Goal: Task Accomplishment & Management: Manage account settings

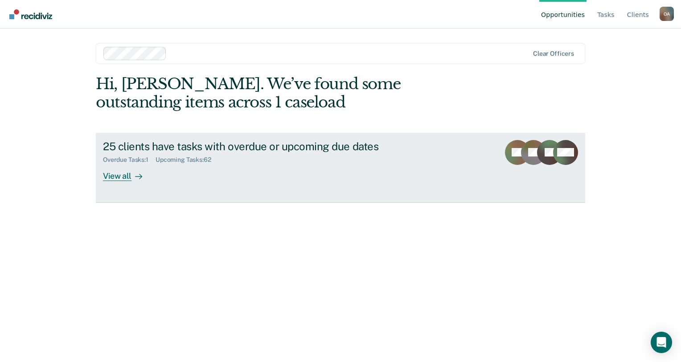
click at [128, 175] on div "View all" at bounding box center [128, 172] width 50 height 17
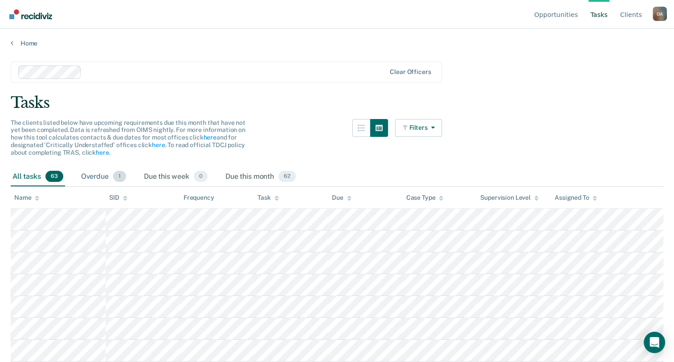
click at [97, 174] on div "Overdue 1" at bounding box center [103, 177] width 49 height 20
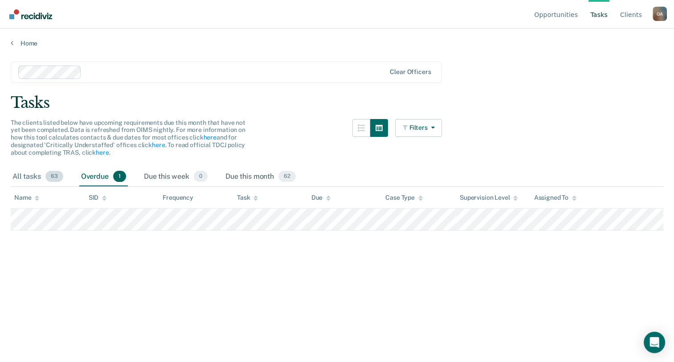
click at [32, 169] on div "All tasks 63" at bounding box center [38, 177] width 54 height 20
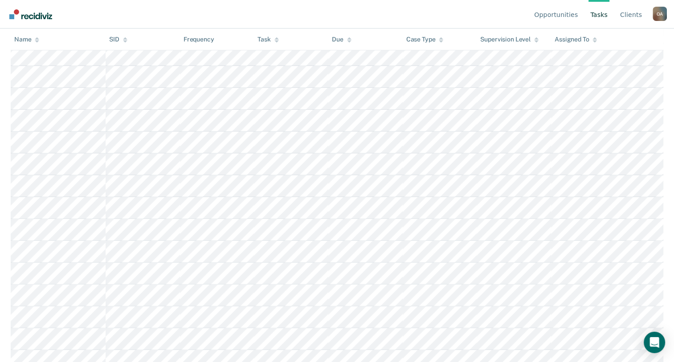
scroll to position [223, 0]
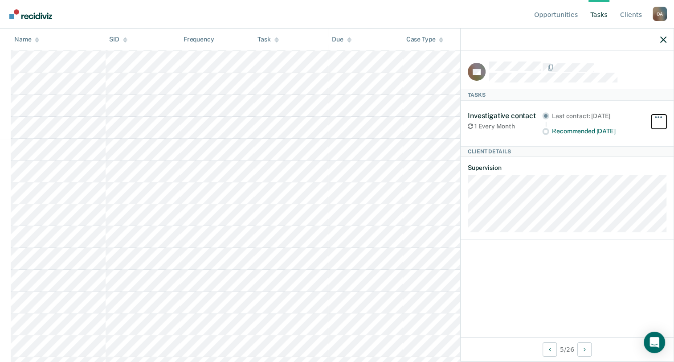
click at [662, 115] on button "button" at bounding box center [659, 122] width 15 height 14
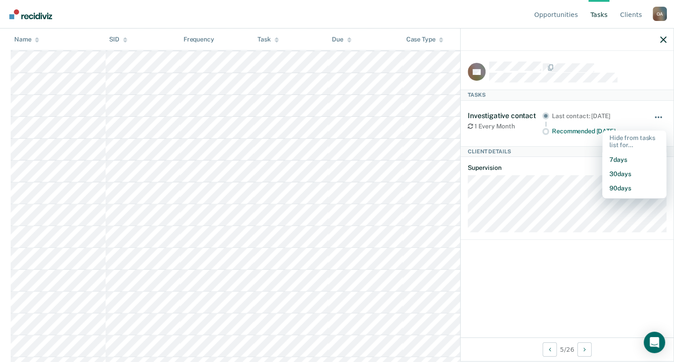
click at [662, 115] on button "button" at bounding box center [659, 122] width 15 height 14
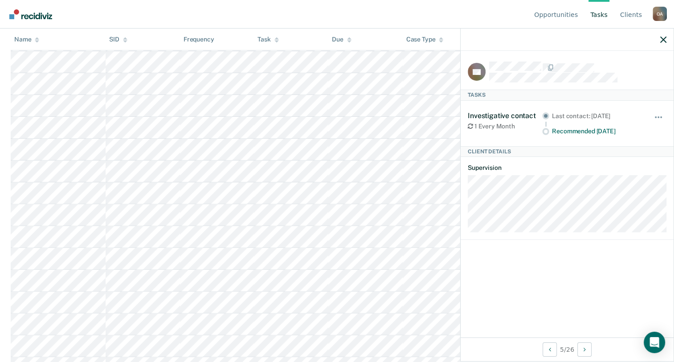
click at [674, 39] on div "RR Tasks Investigative contact 1 Every Month Last contact: [DATE] Recommended […" at bounding box center [567, 194] width 214 height 333
click at [668, 40] on div at bounding box center [567, 40] width 213 height 22
click at [661, 41] on icon "button" at bounding box center [663, 40] width 6 height 6
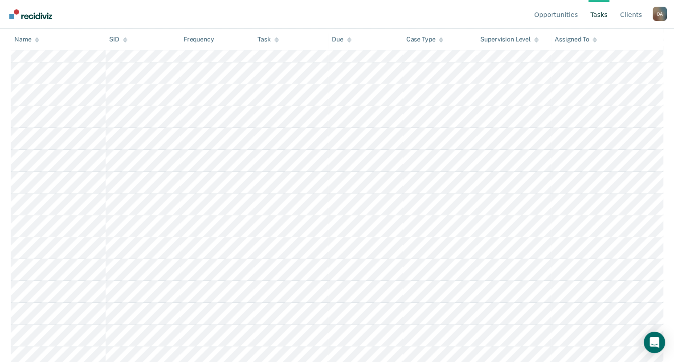
scroll to position [0, 0]
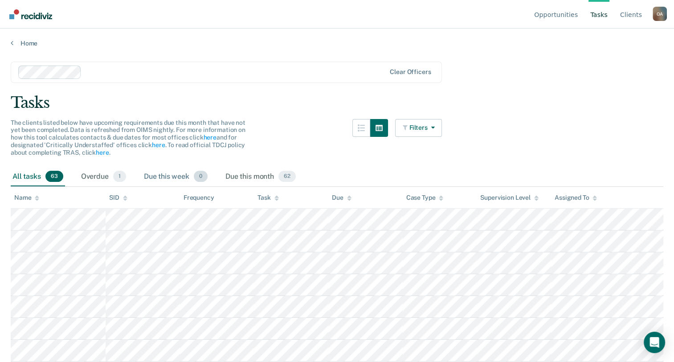
click at [182, 172] on div "Due this week 0" at bounding box center [175, 177] width 67 height 20
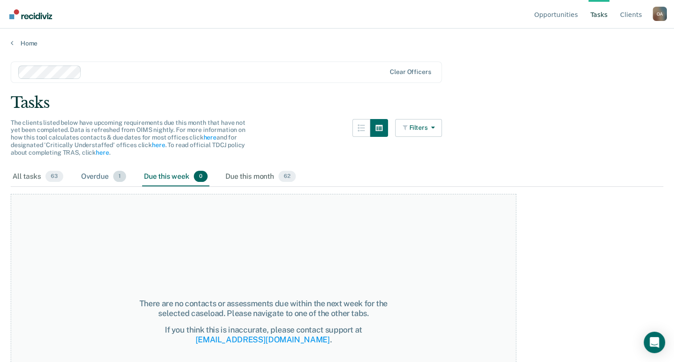
click at [105, 176] on div "Overdue 1" at bounding box center [103, 177] width 49 height 20
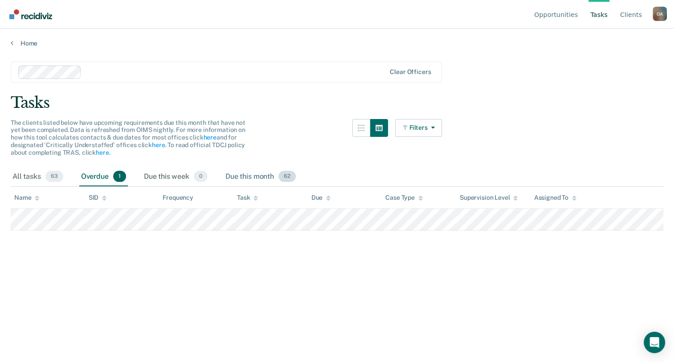
click at [240, 176] on div "Due this month 62" at bounding box center [261, 177] width 74 height 20
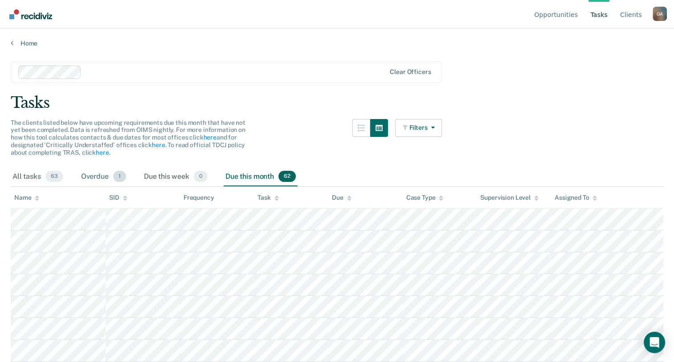
click at [102, 173] on div "Overdue 1" at bounding box center [103, 177] width 49 height 20
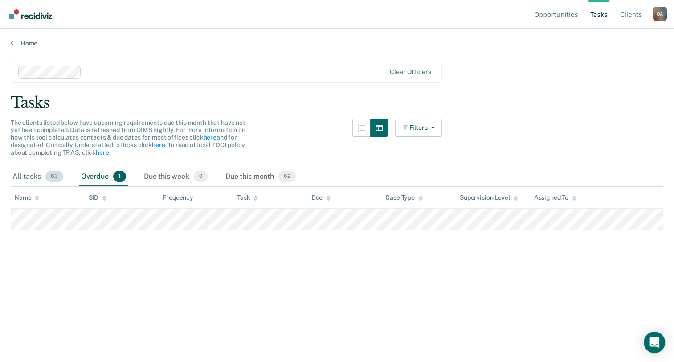
click at [33, 168] on div "All tasks 63" at bounding box center [38, 177] width 54 height 20
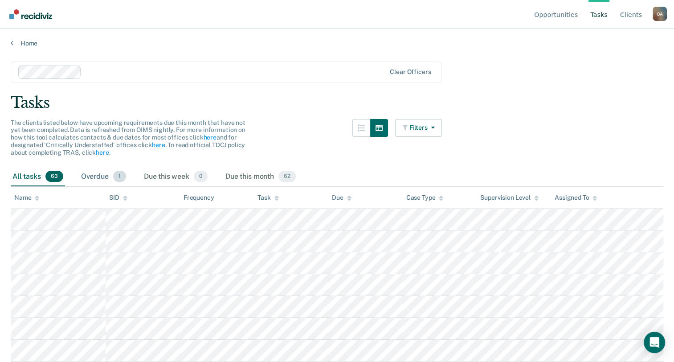
click at [106, 173] on div "Overdue 1" at bounding box center [103, 177] width 49 height 20
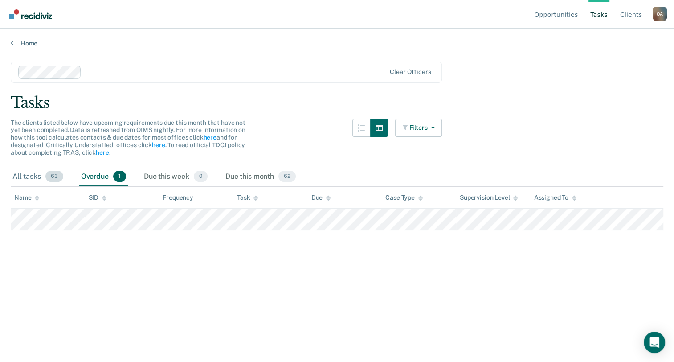
click at [44, 173] on div "All tasks 63" at bounding box center [38, 177] width 54 height 20
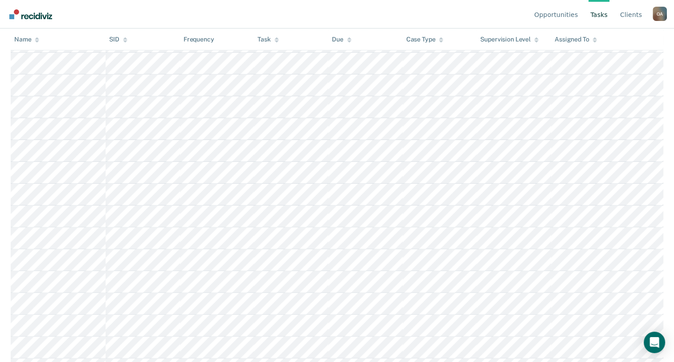
scroll to position [223, 0]
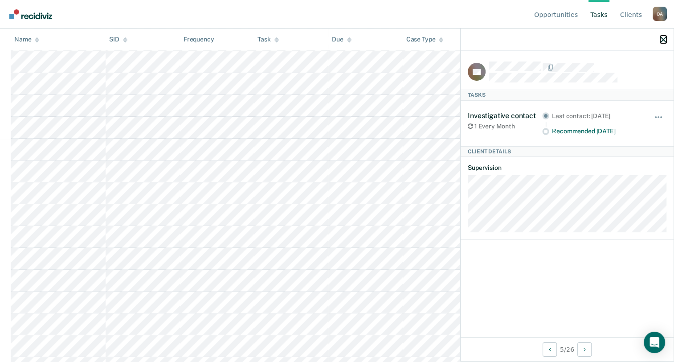
click at [662, 40] on icon "button" at bounding box center [663, 40] width 6 height 6
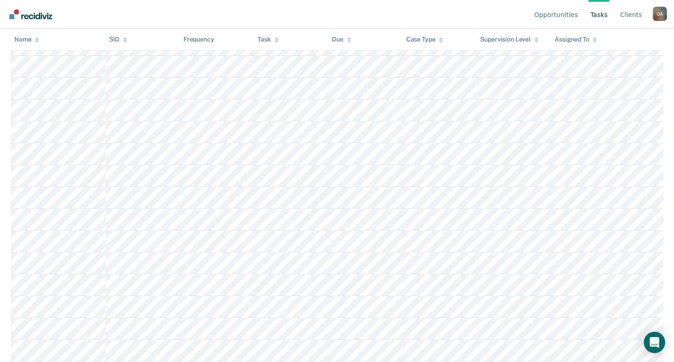
scroll to position [312, 0]
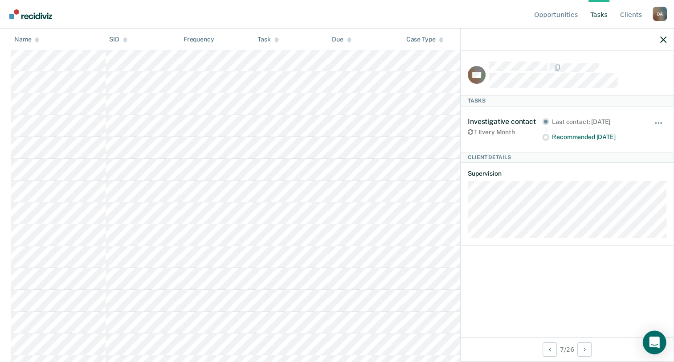
click at [655, 348] on div "Open Intercom Messenger" at bounding box center [655, 343] width 24 height 24
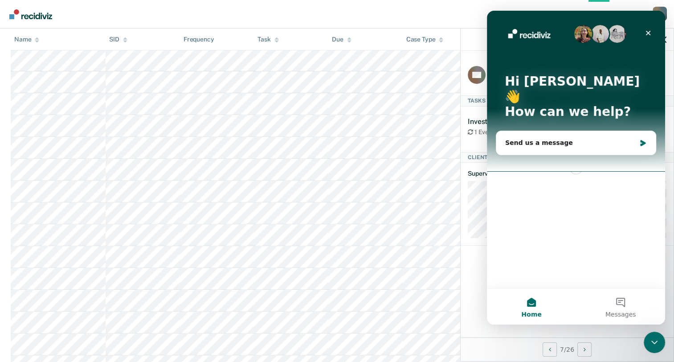
scroll to position [0, 0]
click at [534, 138] on div "Send us a message" at bounding box center [570, 142] width 131 height 9
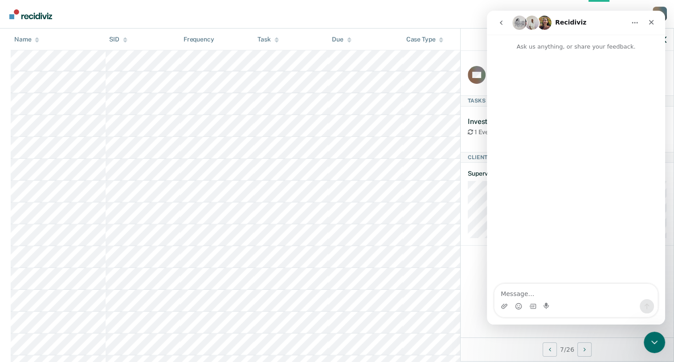
click at [543, 26] on img "Intercom messenger" at bounding box center [544, 23] width 14 height 14
click at [648, 24] on icon "Close" at bounding box center [651, 22] width 7 height 7
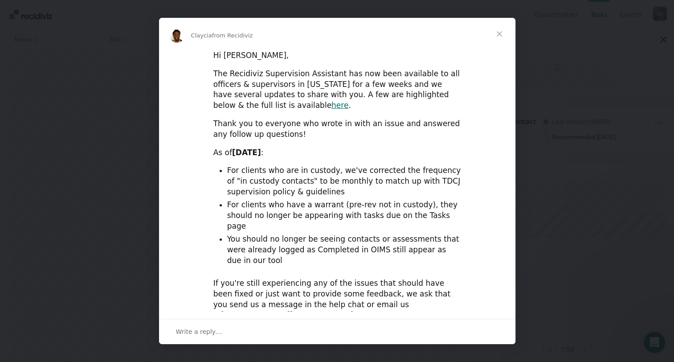
click at [496, 38] on span "Close" at bounding box center [500, 34] width 32 height 32
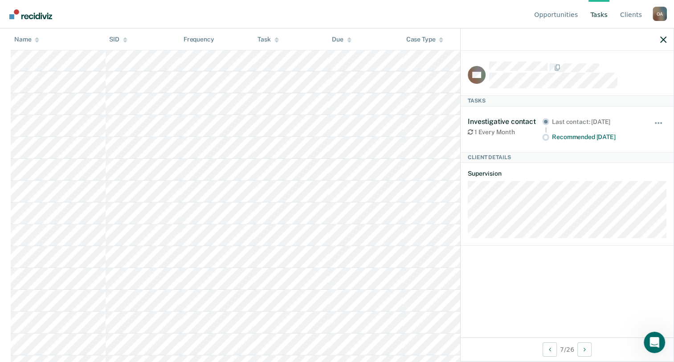
click at [667, 39] on div at bounding box center [567, 40] width 213 height 22
click at [663, 36] on button "button" at bounding box center [663, 40] width 6 height 8
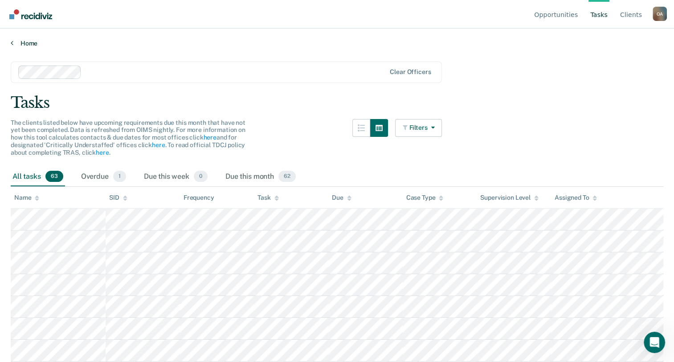
click at [36, 39] on link "Home" at bounding box center [337, 43] width 653 height 8
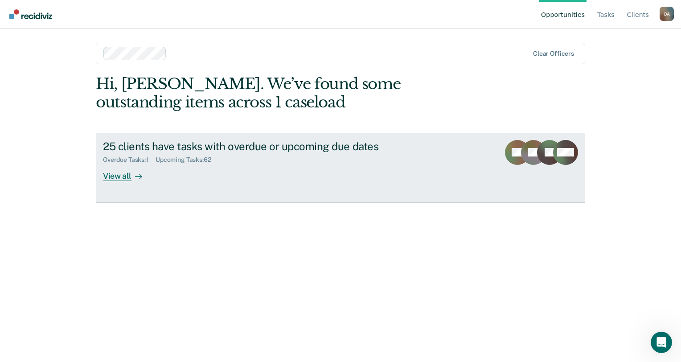
click at [237, 179] on div "25 clients have tasks with overdue or upcoming due dates Overdue Tasks : 1 Upco…" at bounding box center [270, 160] width 334 height 41
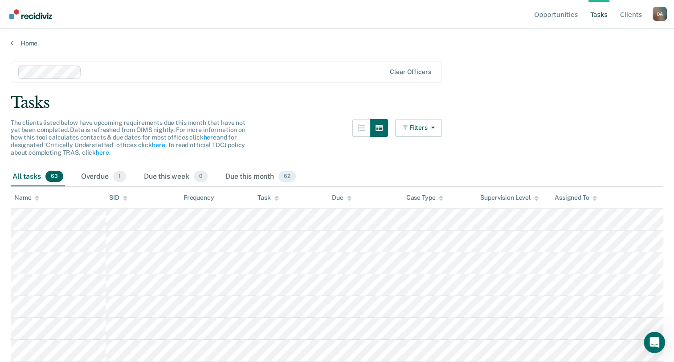
click at [237, 179] on div "Due this month 62" at bounding box center [261, 177] width 74 height 20
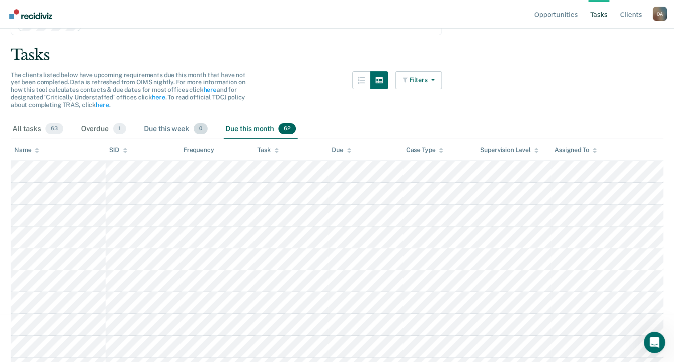
scroll to position [45, 0]
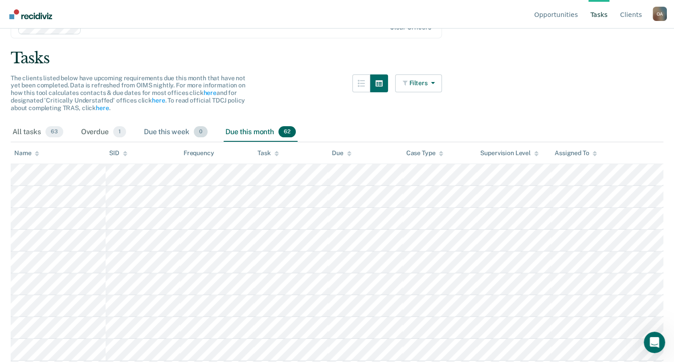
click at [176, 128] on div "Due this week 0" at bounding box center [175, 133] width 67 height 20
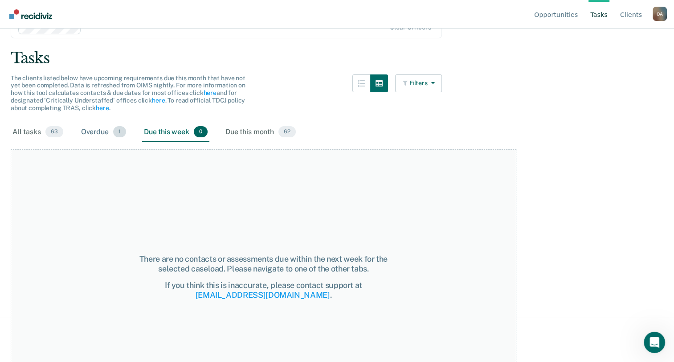
click at [86, 137] on div "Overdue 1" at bounding box center [103, 133] width 49 height 20
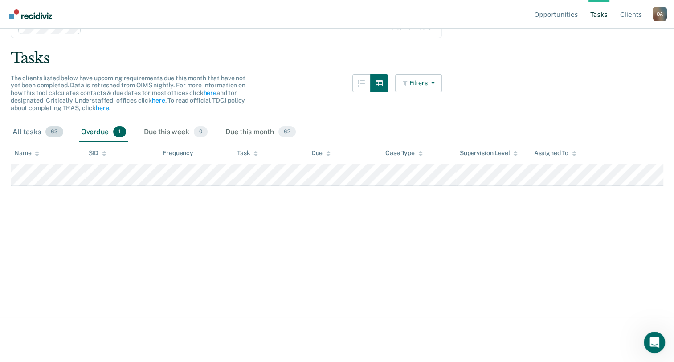
click at [35, 131] on div "All tasks 63" at bounding box center [38, 133] width 54 height 20
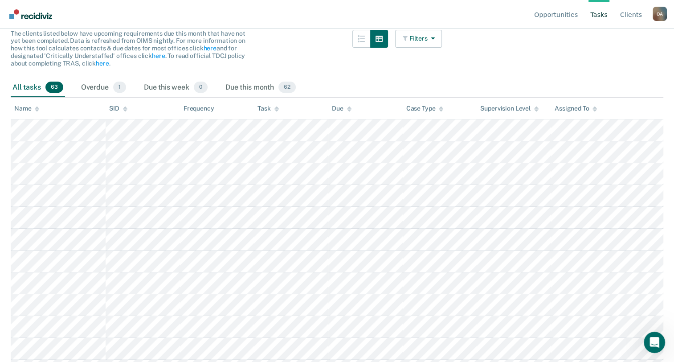
scroll to position [178, 0]
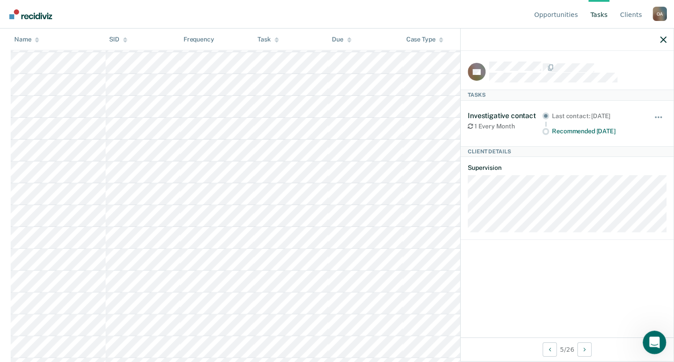
click at [653, 342] on icon "Open Intercom Messenger" at bounding box center [653, 341] width 15 height 15
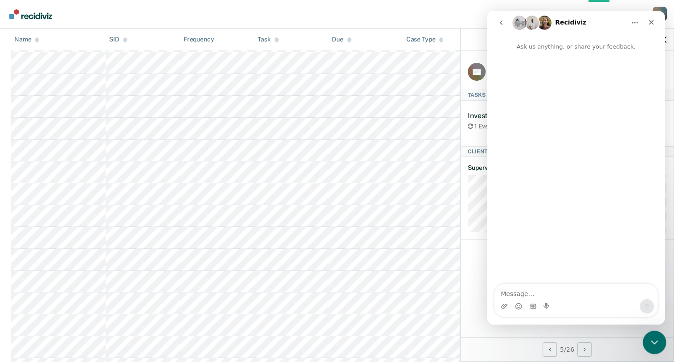
click at [653, 341] on icon "Close Intercom Messenger" at bounding box center [653, 341] width 6 height 4
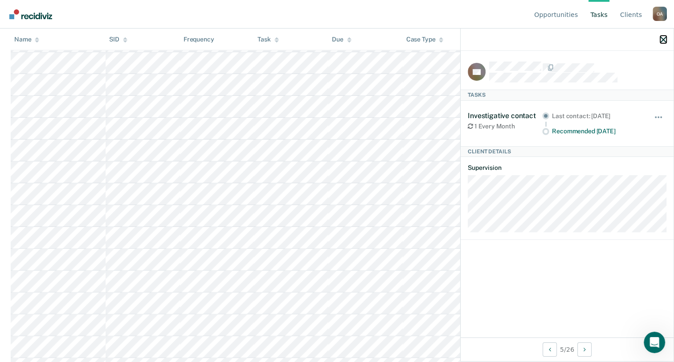
click at [661, 41] on icon "button" at bounding box center [663, 40] width 6 height 6
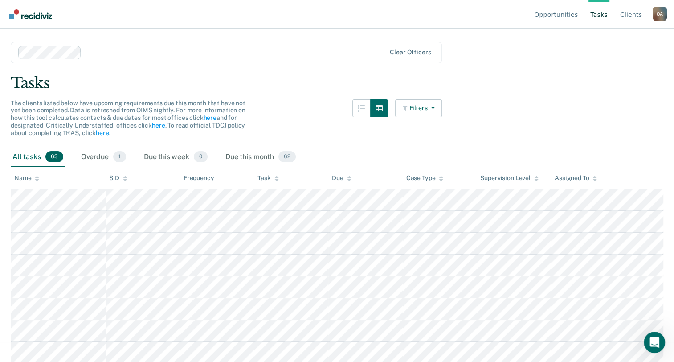
scroll to position [0, 0]
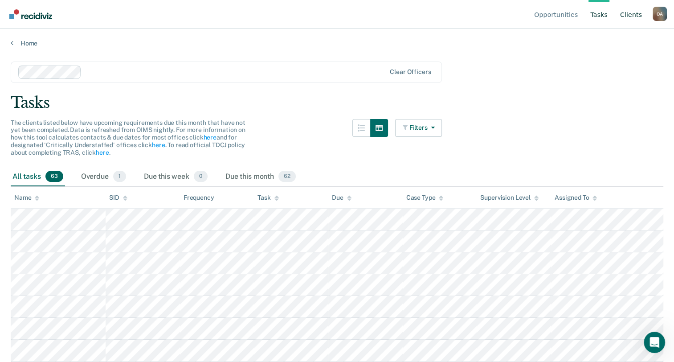
click at [635, 16] on link "Client s" at bounding box center [631, 14] width 25 height 29
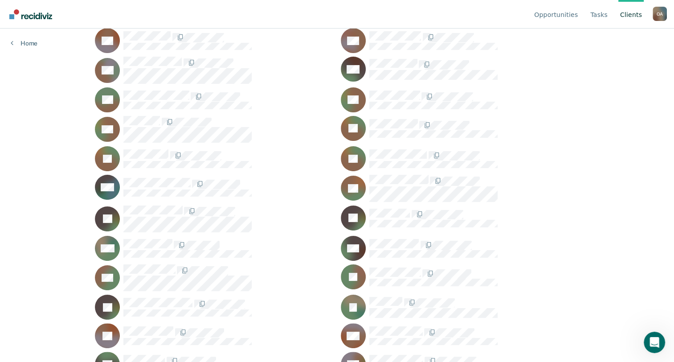
scroll to position [134, 0]
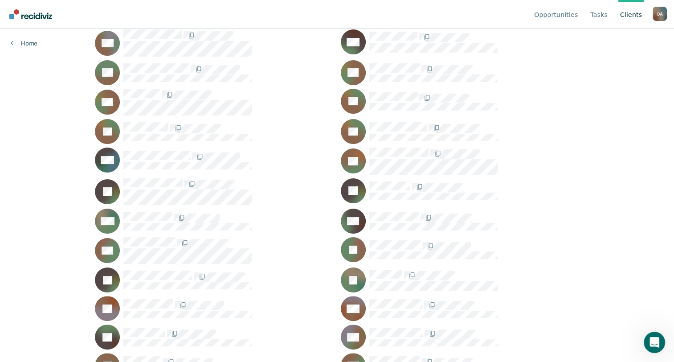
click at [181, 60] on div "EC" at bounding box center [214, 72] width 238 height 25
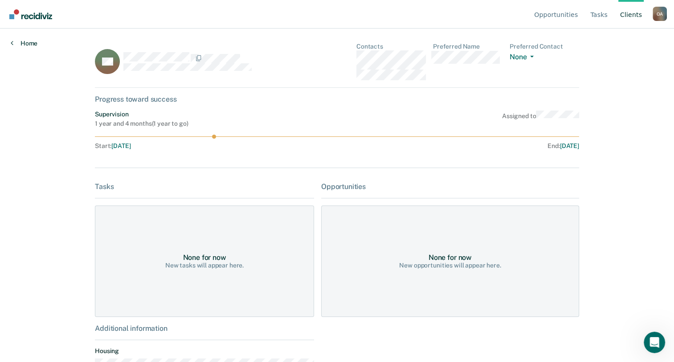
click at [17, 42] on link "Home" at bounding box center [24, 43] width 27 height 8
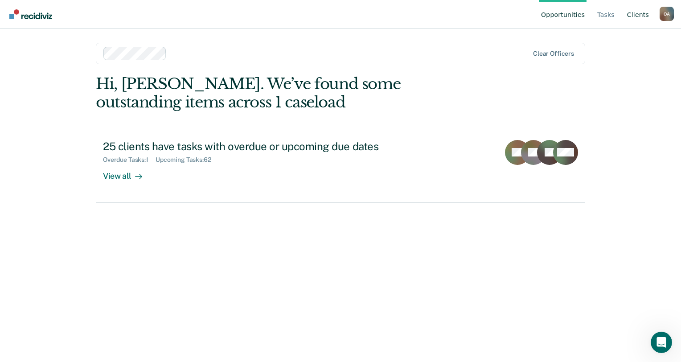
click at [642, 12] on link "Client s" at bounding box center [637, 14] width 25 height 29
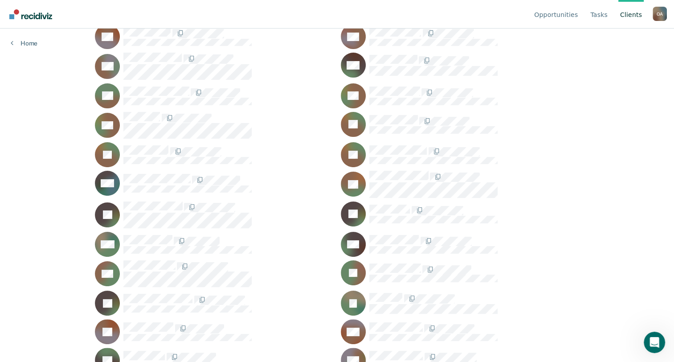
scroll to position [132, 0]
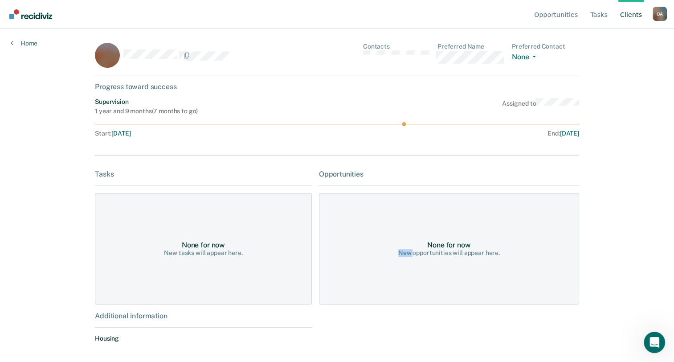
click at [403, 299] on div "None for now New opportunities will appear here." at bounding box center [449, 248] width 260 height 111
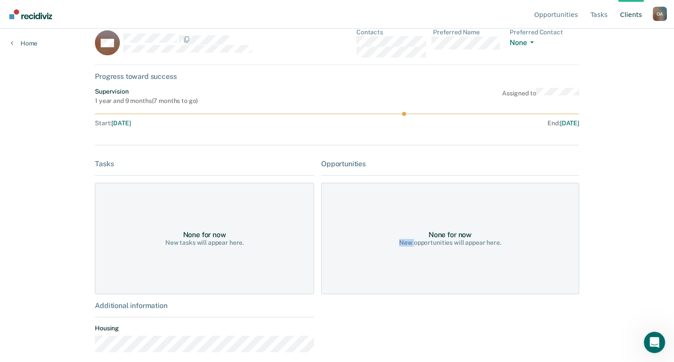
scroll to position [22, 0]
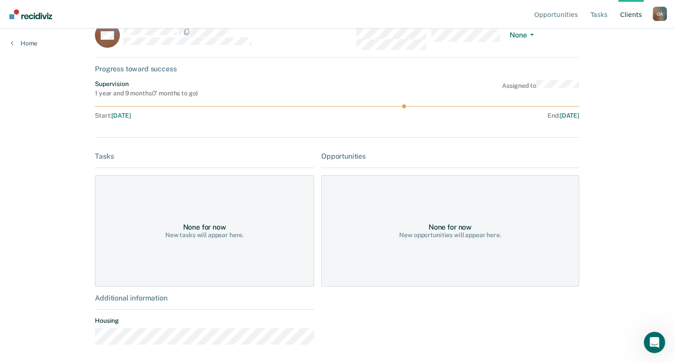
click at [36, 201] on div "Opportunities Tasks Client s [PERSON_NAME] O A Profile How it works Log Out Hom…" at bounding box center [337, 159] width 674 height 362
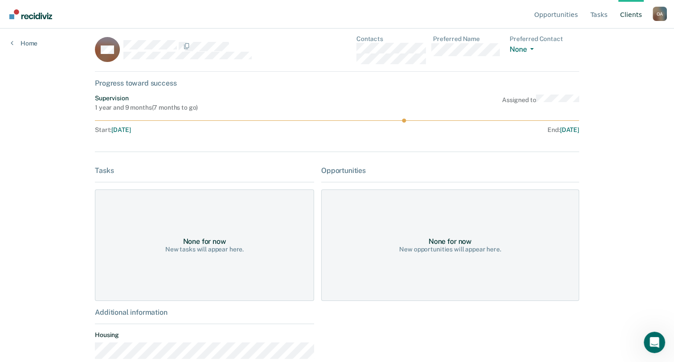
scroll to position [0, 0]
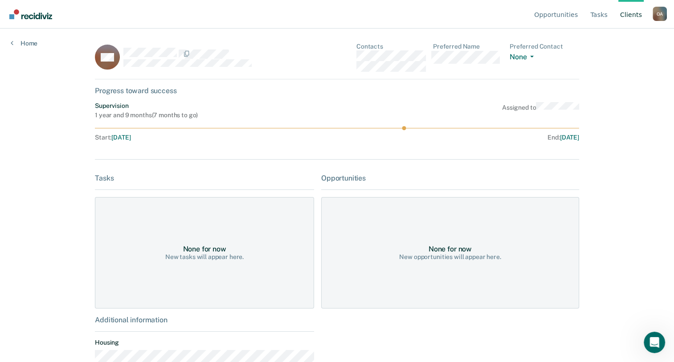
click at [25, 49] on div "Opportunities Tasks Client s [PERSON_NAME] O A Profile How it works Log Out Hom…" at bounding box center [337, 181] width 674 height 362
click at [30, 42] on link "Home" at bounding box center [24, 43] width 27 height 8
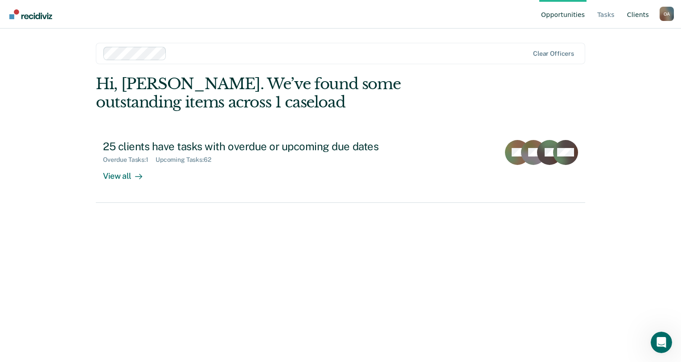
click at [633, 12] on link "Client s" at bounding box center [637, 14] width 25 height 29
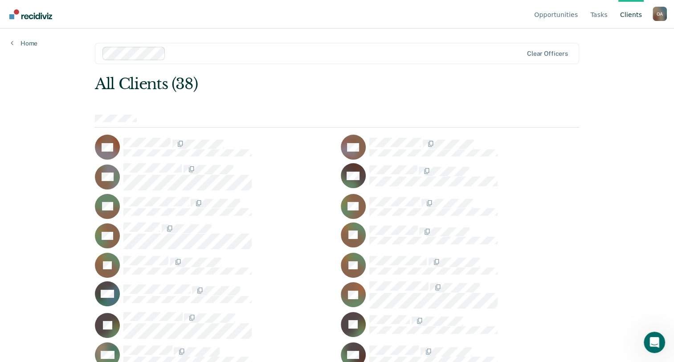
click at [590, 14] on ul "Opportunities Tasks Client s" at bounding box center [593, 14] width 120 height 29
click at [597, 16] on link "Tasks" at bounding box center [599, 14] width 21 height 29
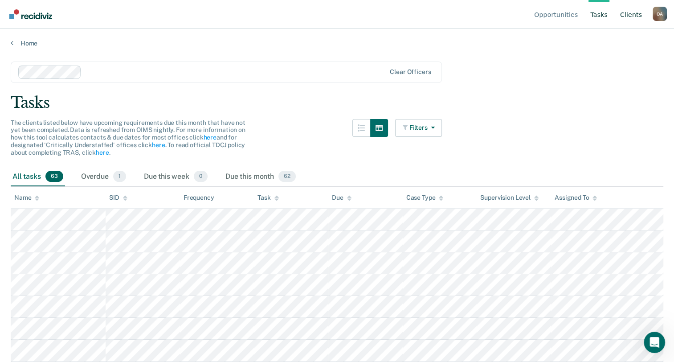
click at [634, 18] on link "Client s" at bounding box center [631, 14] width 25 height 29
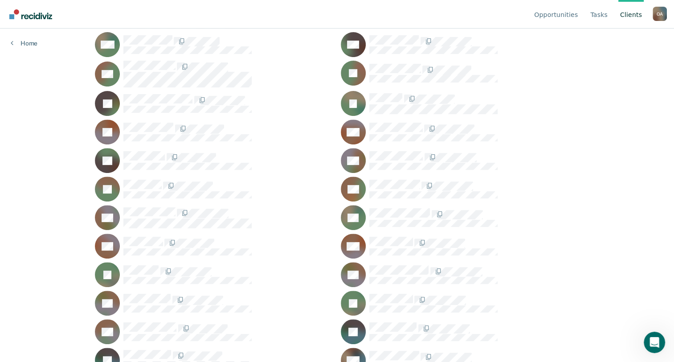
scroll to position [311, 0]
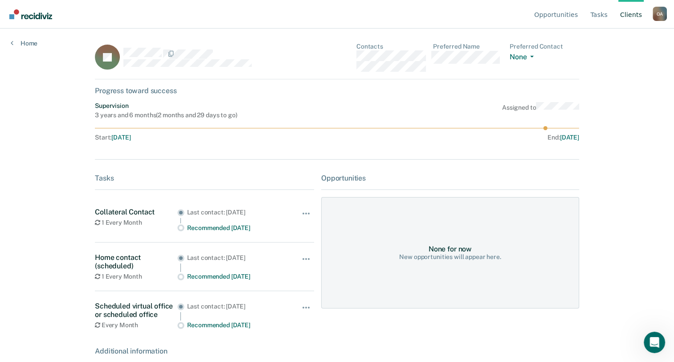
click at [165, 45] on div "JP" at bounding box center [203, 57] width 217 height 29
click at [16, 40] on link "Home" at bounding box center [24, 43] width 27 height 8
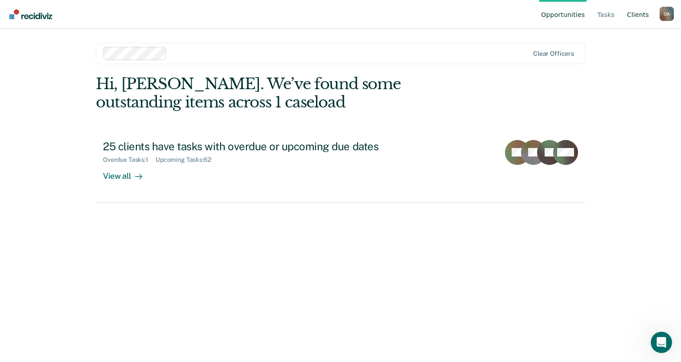
click at [642, 16] on link "Client s" at bounding box center [637, 14] width 25 height 29
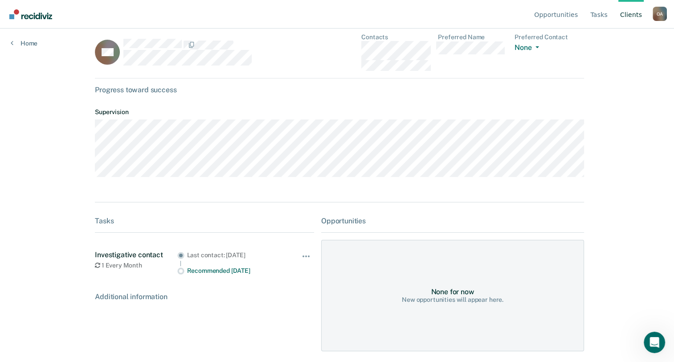
scroll to position [12, 0]
click at [40, 35] on div "Home" at bounding box center [24, 38] width 48 height 19
click at [33, 39] on link "Home" at bounding box center [24, 43] width 27 height 8
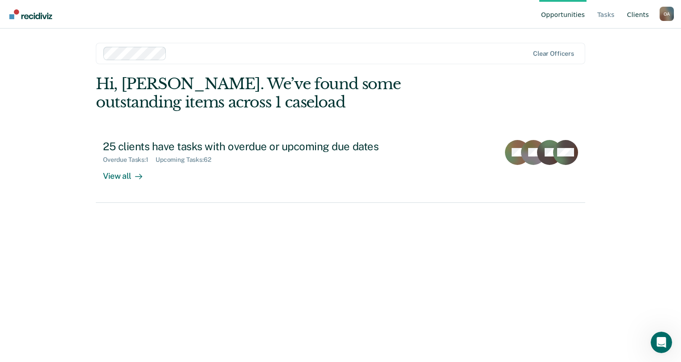
click at [645, 11] on link "Client s" at bounding box center [637, 14] width 25 height 29
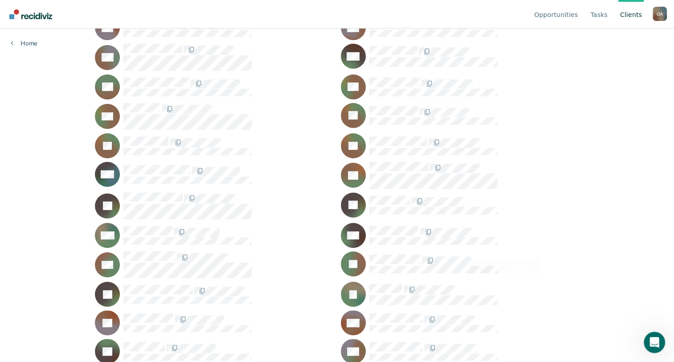
scroll to position [134, 0]
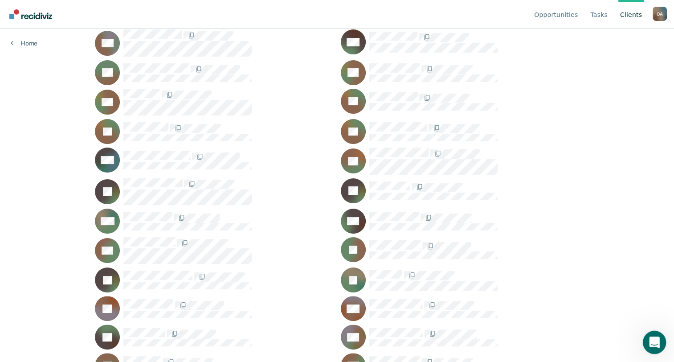
click at [663, 340] on div "Open Intercom Messenger" at bounding box center [653, 340] width 29 height 29
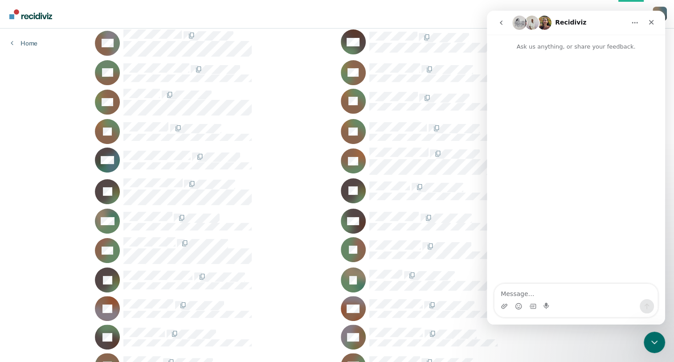
click at [540, 296] on textarea "Message…" at bounding box center [576, 291] width 163 height 15
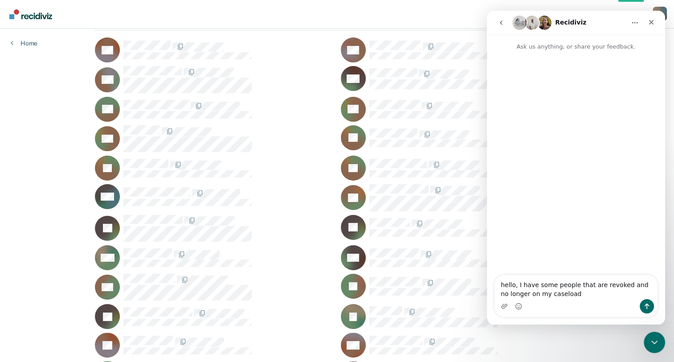
scroll to position [89, 0]
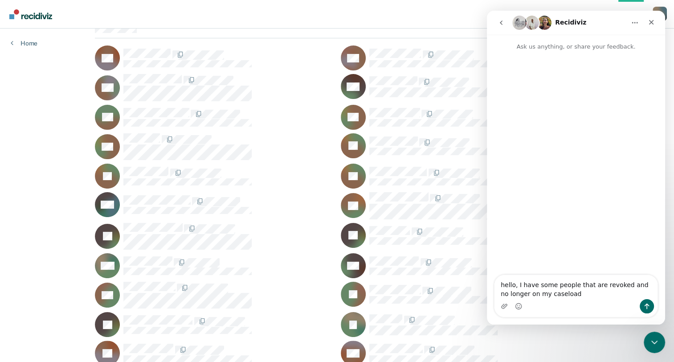
click at [572, 282] on textarea "hello, I have some people that are revoked and no longer on my caseload" at bounding box center [576, 287] width 163 height 24
type textarea "hello, I have some clients that are revoked and no longer on my caseload"
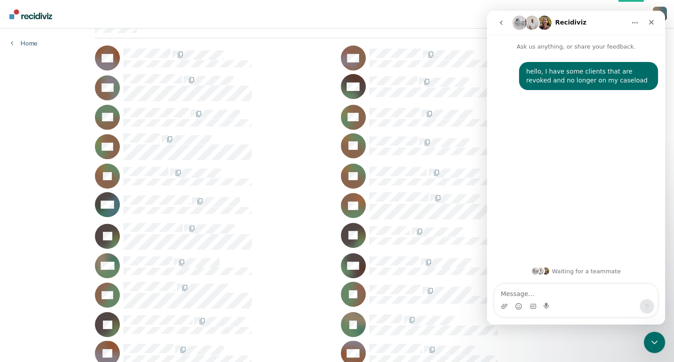
click at [409, 43] on div "All Clients (38) BA RA AA MB EC RC RC JC [PERSON_NAME] JC WC EF JG JG MG RG AG …" at bounding box center [337, 290] width 484 height 608
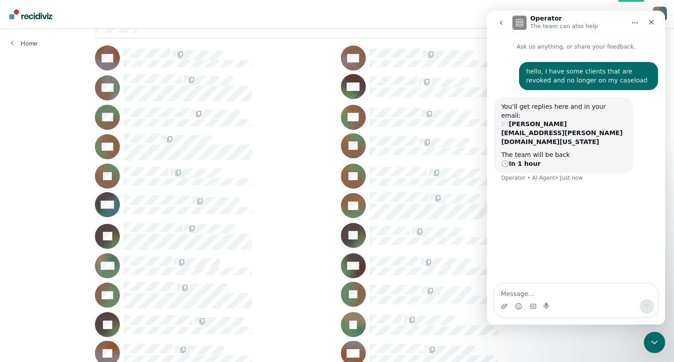
click at [637, 23] on icon "Home" at bounding box center [634, 22] width 7 height 7
click at [508, 29] on button "go back" at bounding box center [501, 22] width 17 height 17
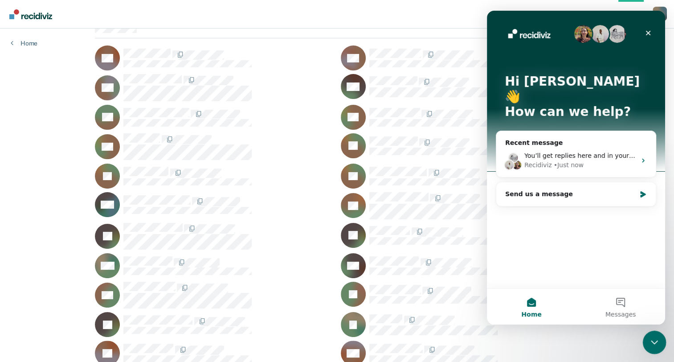
click at [661, 341] on div "Close Intercom Messenger" at bounding box center [653, 340] width 21 height 21
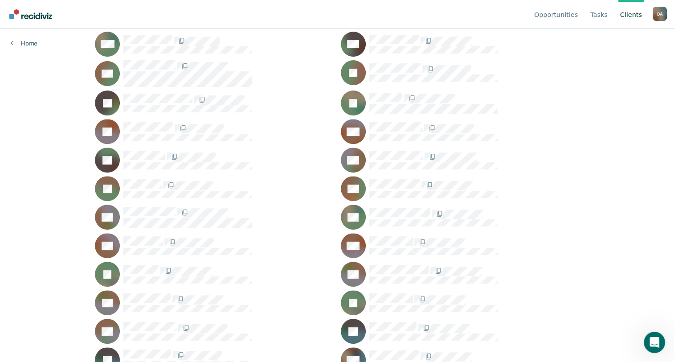
scroll to position [0, 0]
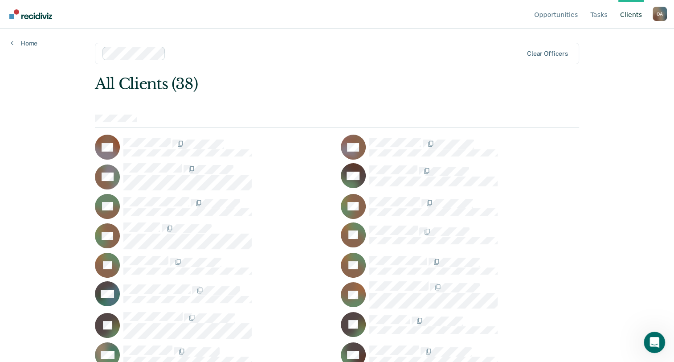
click at [34, 278] on div "Opportunities Tasks Client s [PERSON_NAME] O A Profile How it works Log Out Hom…" at bounding box center [337, 181] width 674 height 362
click at [14, 49] on div "Opportunities Tasks Client s [PERSON_NAME] O A Profile How it works Log Out Hom…" at bounding box center [337, 181] width 674 height 362
click at [19, 43] on link "Home" at bounding box center [24, 43] width 27 height 8
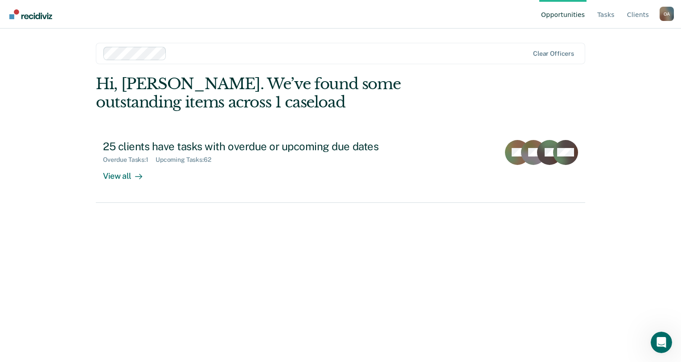
click at [470, 39] on main "Clear officers Hi, [PERSON_NAME]. We’ve found some outstanding items across 1 c…" at bounding box center [340, 185] width 511 height 312
drag, startPoint x: 653, startPoint y: 340, endPoint x: 651, endPoint y: 368, distance: 28.2
click at [651, 352] on html at bounding box center [659, 340] width 21 height 21
click at [651, 340] on div "Open Intercom Messenger" at bounding box center [659, 340] width 29 height 29
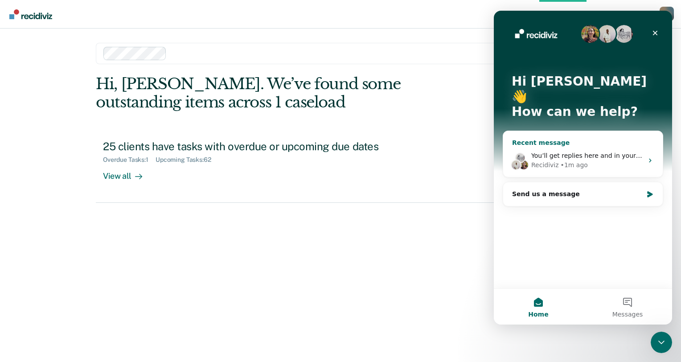
click at [585, 144] on div "You’ll get replies here and in your email: ✉️ [PERSON_NAME][EMAIL_ADDRESS][PERS…" at bounding box center [583, 160] width 160 height 33
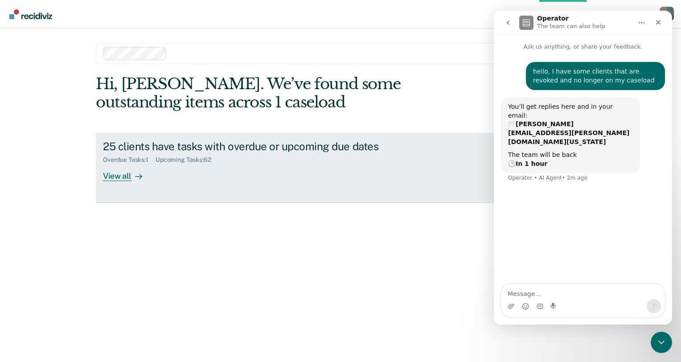
click at [417, 162] on div "25 clients have tasks with overdue or upcoming due dates Overdue Tasks : 1 Upco…" at bounding box center [270, 160] width 334 height 41
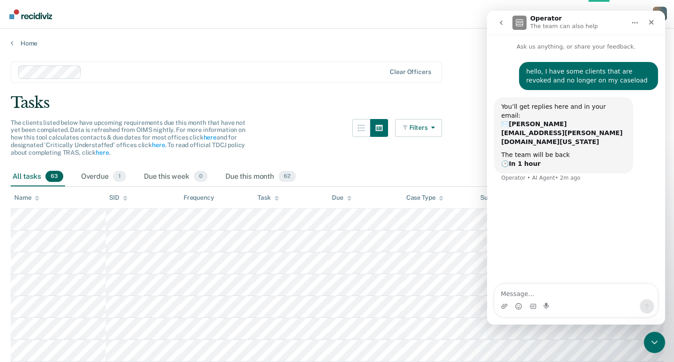
click at [294, 109] on div "Tasks" at bounding box center [337, 103] width 653 height 18
click at [644, 336] on div "Close Intercom Messenger" at bounding box center [653, 340] width 21 height 21
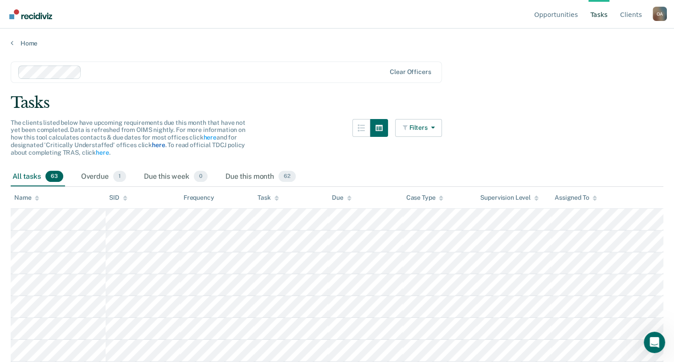
click at [162, 144] on link "here" at bounding box center [158, 144] width 13 height 7
click at [43, 16] on img "Go to Recidiviz Home" at bounding box center [30, 14] width 43 height 10
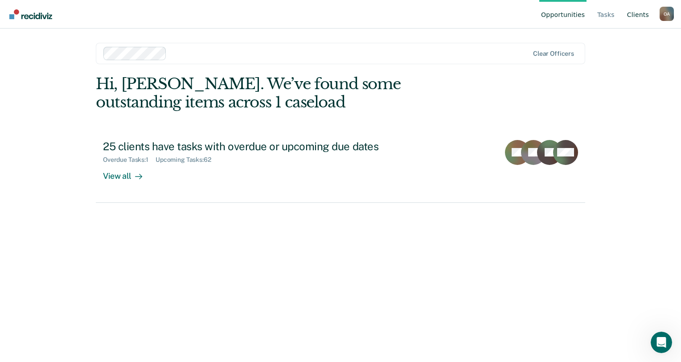
click at [634, 10] on link "Client s" at bounding box center [637, 14] width 25 height 29
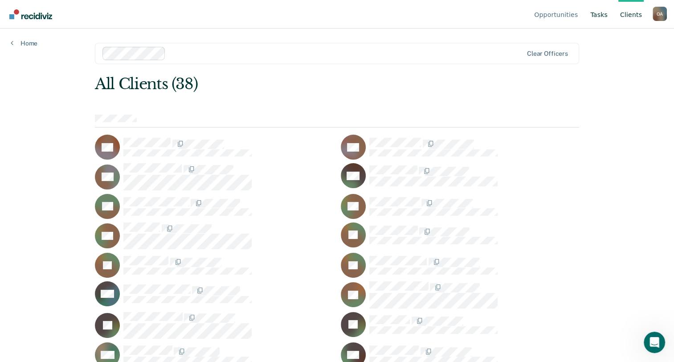
click at [603, 16] on link "Tasks" at bounding box center [599, 14] width 21 height 29
